Goal: Learn about a topic

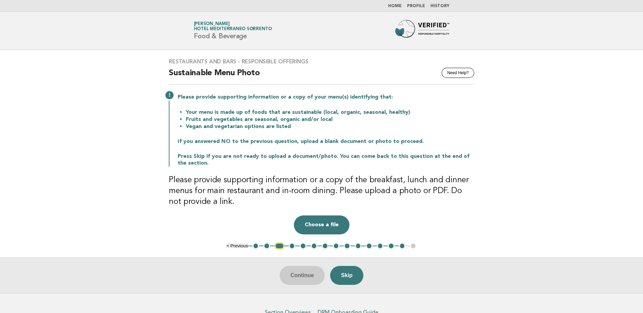
click at [401, 243] on button "14" at bounding box center [402, 246] width 7 height 7
click at [402, 245] on button "14" at bounding box center [402, 246] width 7 height 7
click at [396, 8] on li "Home" at bounding box center [395, 5] width 14 height 5
click at [395, 7] on link "Home" at bounding box center [395, 6] width 14 height 4
click at [397, 5] on link "Home" at bounding box center [395, 6] width 14 height 4
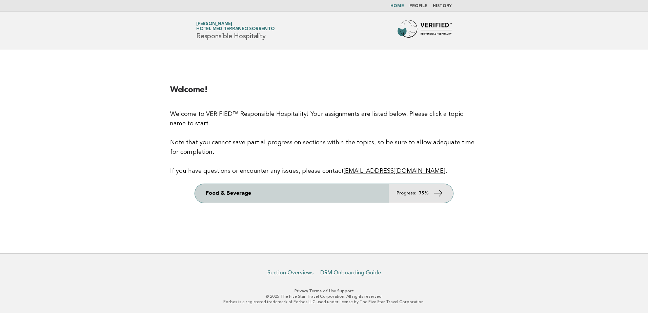
click at [427, 192] on strong "75%" at bounding box center [424, 193] width 10 height 4
